Goal: Use online tool/utility: Utilize a website feature to perform a specific function

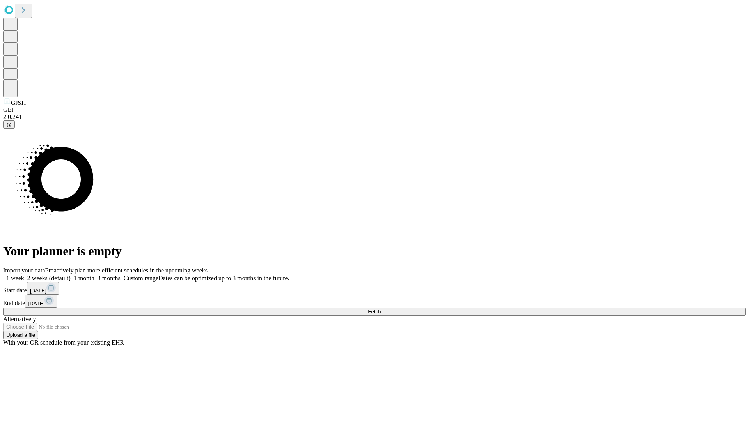
click at [381, 309] on span "Fetch" at bounding box center [374, 312] width 13 height 6
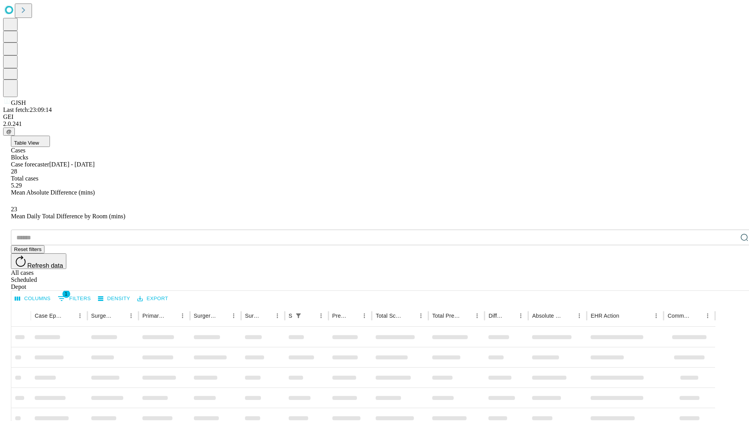
click at [39, 140] on span "Table View" at bounding box center [26, 143] width 25 height 6
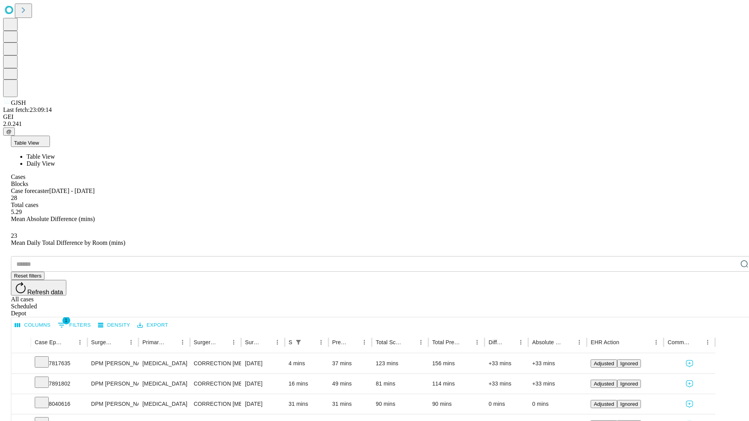
click at [55, 160] on span "Daily View" at bounding box center [41, 163] width 28 height 7
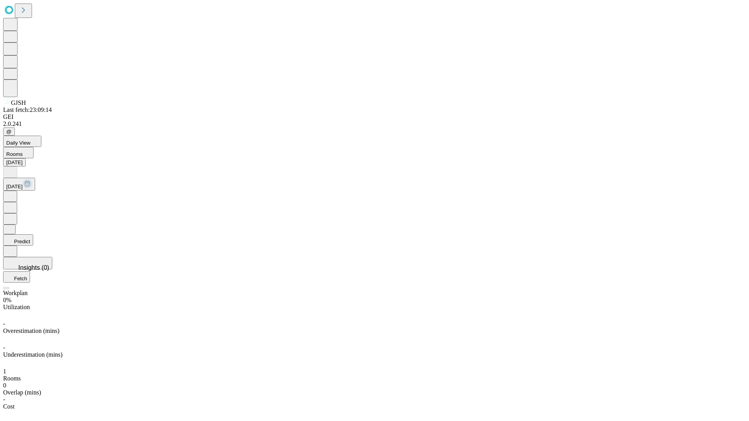
click at [33, 234] on button "Predict" at bounding box center [18, 239] width 30 height 11
